Goal: Information Seeking & Learning: Learn about a topic

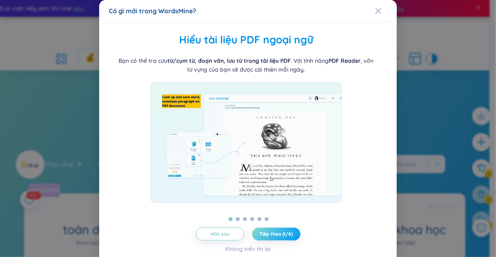
click at [281, 238] on button "Tiếp theo (1/6)" at bounding box center [276, 233] width 48 height 13
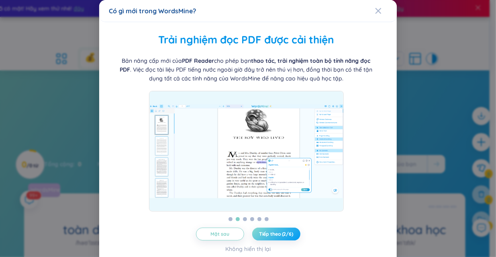
click at [281, 238] on button "Tiếp theo (2/6)" at bounding box center [276, 233] width 48 height 13
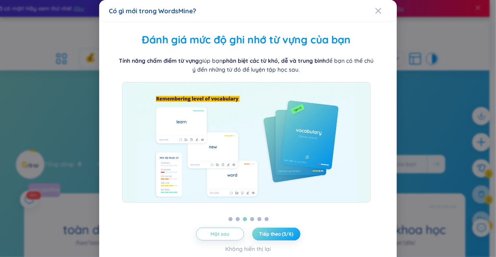
click at [281, 238] on button "Tiếp theo (3/6)" at bounding box center [276, 233] width 48 height 13
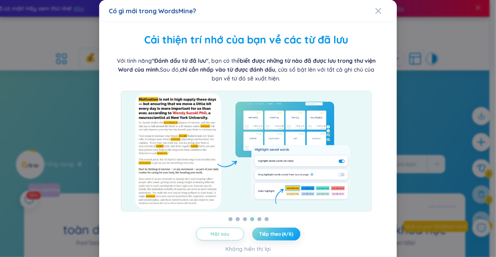
click at [281, 238] on button "Tiếp theo (4/6)" at bounding box center [276, 233] width 48 height 13
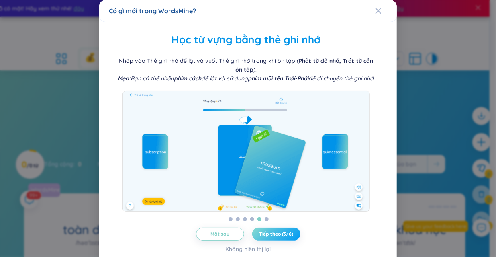
click at [281, 238] on button "Tiếp theo (5/6)" at bounding box center [276, 233] width 48 height 13
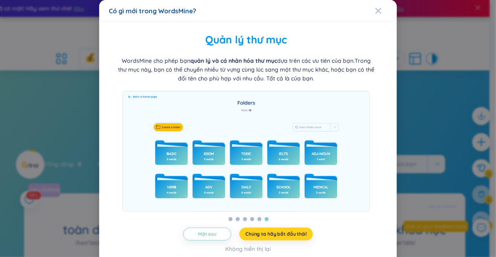
click at [281, 238] on button "Chúng ta hãy bắt đầu thôi!" at bounding box center [275, 233] width 73 height 13
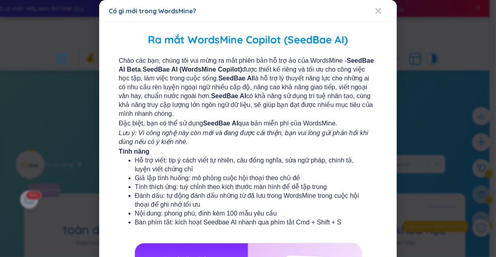
scroll to position [157, 0]
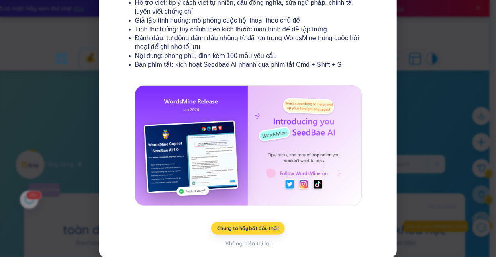
click at [234, 234] on div "Chúng ta hãy bắt đầu thôi! Không hiển thị lại" at bounding box center [248, 235] width 278 height 26
click at [238, 231] on span "Chúng ta hãy bắt đầu thôi!" at bounding box center [247, 228] width 61 height 6
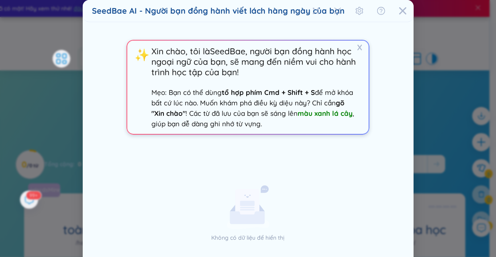
scroll to position [75, 0]
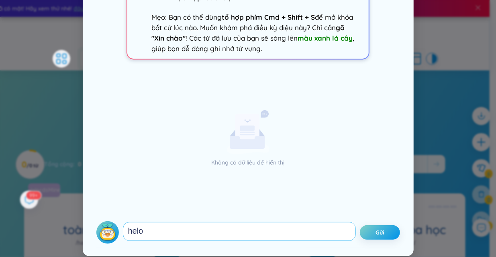
type textarea "heloo"
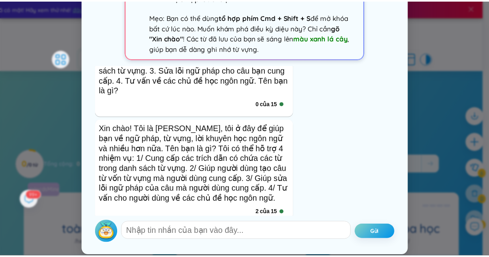
scroll to position [0, 0]
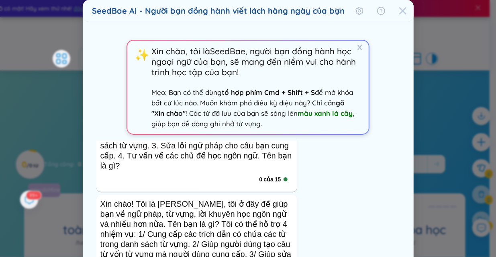
click at [399, 13] on icon "Đóng" at bounding box center [402, 10] width 7 height 7
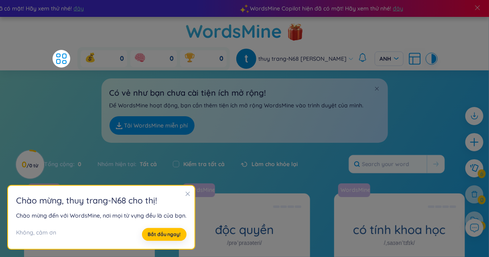
click at [185, 191] on icon "đóng" at bounding box center [188, 194] width 6 height 6
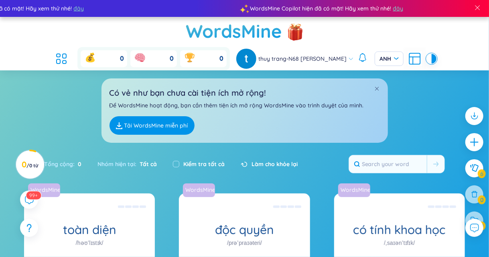
scroll to position [181, 0]
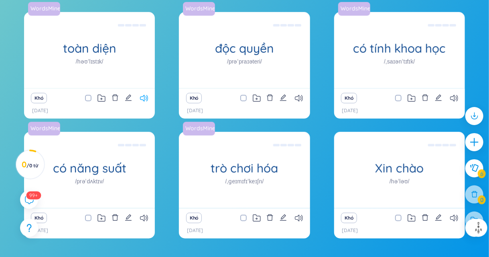
click at [144, 95] on icon at bounding box center [144, 98] width 8 height 7
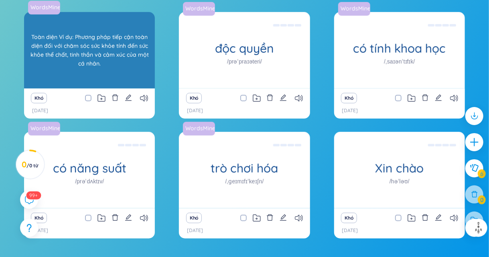
click at [124, 44] on font "Toàn diện Ví dụ: Phương pháp tiếp cận toàn diện đối với chăm sóc sức khỏe tính …" at bounding box center [89, 50] width 123 height 35
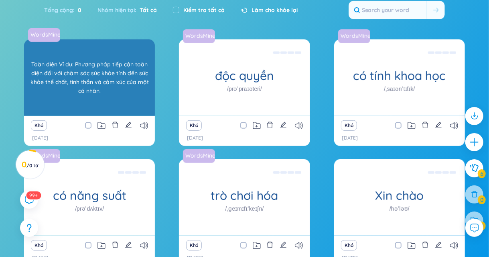
scroll to position [155, 0]
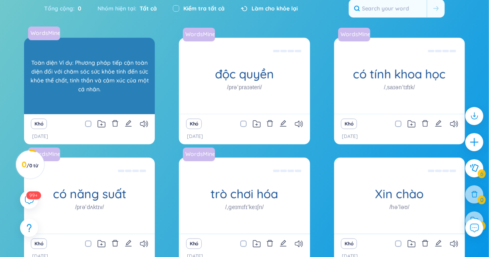
click at [123, 60] on font "Toàn diện Ví dụ: Phương pháp tiếp cận toàn diện đối với chăm sóc sức khỏe tính …" at bounding box center [90, 76] width 118 height 34
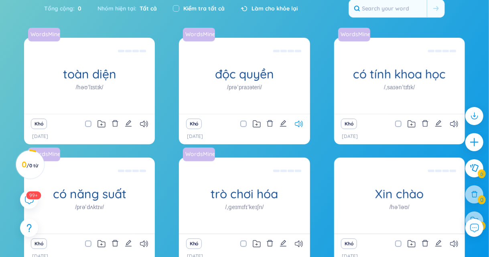
click at [300, 120] on icon at bounding box center [299, 123] width 8 height 7
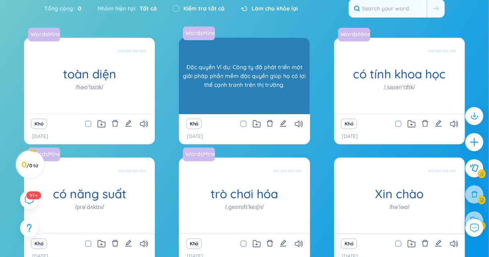
scroll to position [0, 0]
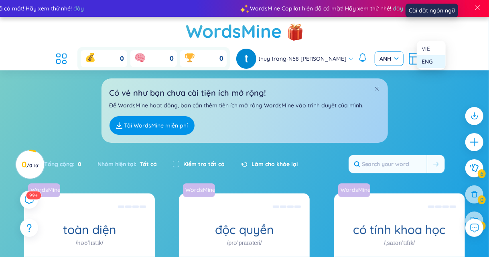
click at [391, 55] on font "ANH" at bounding box center [386, 58] width 12 height 7
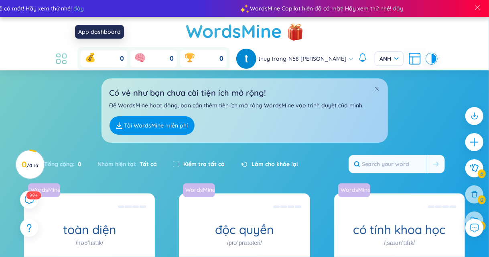
click at [69, 51] on icon at bounding box center [61, 58] width 14 height 14
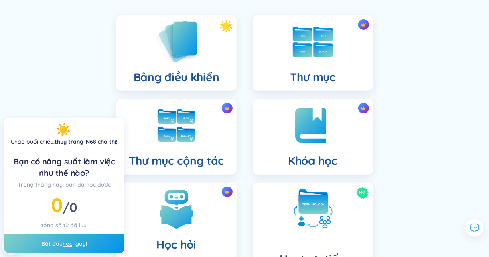
scroll to position [97, 0]
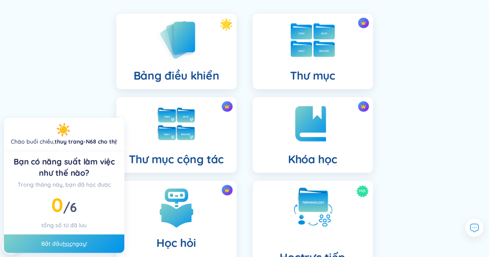
click at [304, 68] on font "Thư mục" at bounding box center [312, 75] width 45 height 14
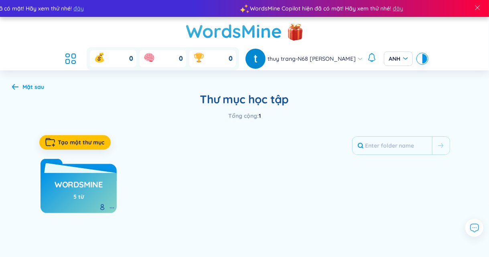
click at [100, 178] on div "WordsMine 5 từ" at bounding box center [79, 191] width 48 height 28
click at [84, 173] on div "WordsMine 5 từ" at bounding box center [79, 193] width 76 height 40
click at [72, 179] on h3 "WordsMine" at bounding box center [79, 186] width 48 height 15
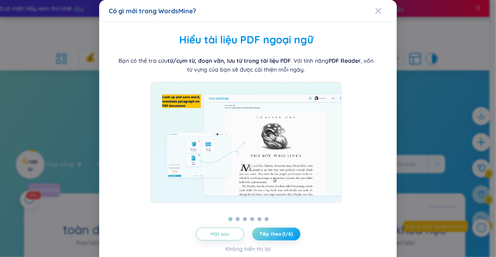
click at [271, 236] on font "Tiếp theo (1/6)" at bounding box center [275, 233] width 33 height 6
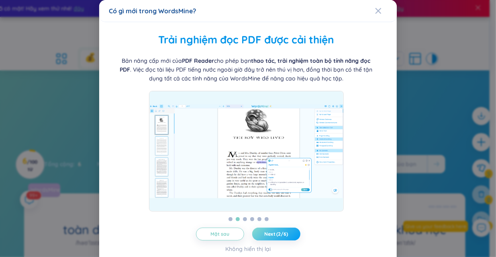
click at [271, 237] on span "Next (2/6)" at bounding box center [276, 233] width 24 height 6
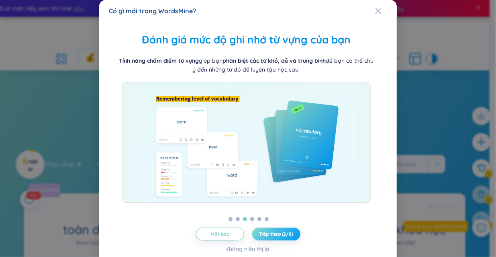
click at [271, 236] on font "Tiếp theo (2/6)" at bounding box center [276, 233] width 34 height 6
click at [375, 12] on icon "Đóng" at bounding box center [378, 11] width 6 height 6
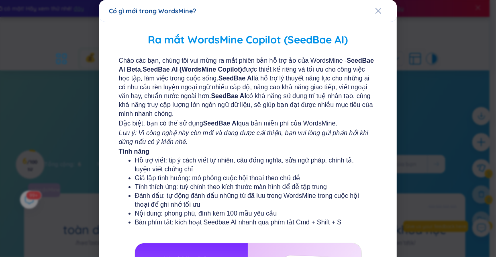
scroll to position [157, 0]
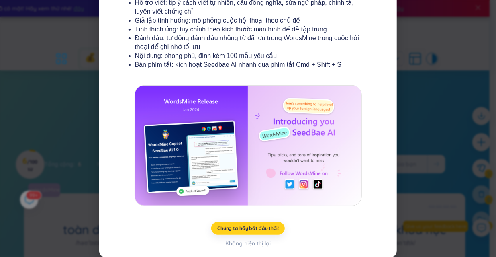
click at [249, 224] on button "Chúng ta hãy bắt đầu thôi!" at bounding box center [247, 228] width 73 height 13
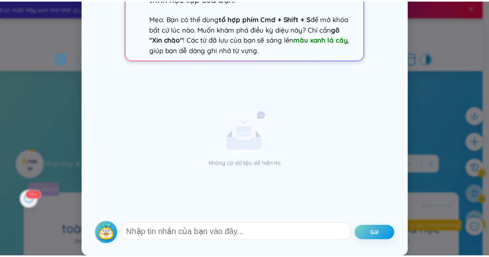
scroll to position [0, 0]
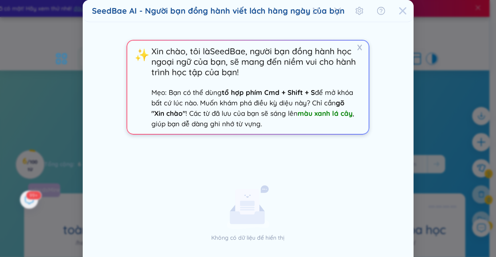
click at [399, 10] on icon "Đóng" at bounding box center [402, 10] width 7 height 7
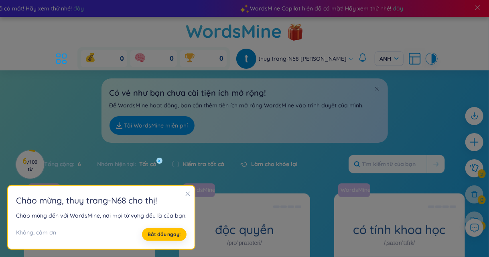
click at [187, 191] on icon "đóng" at bounding box center [188, 194] width 6 height 6
